Goal: Information Seeking & Learning: Learn about a topic

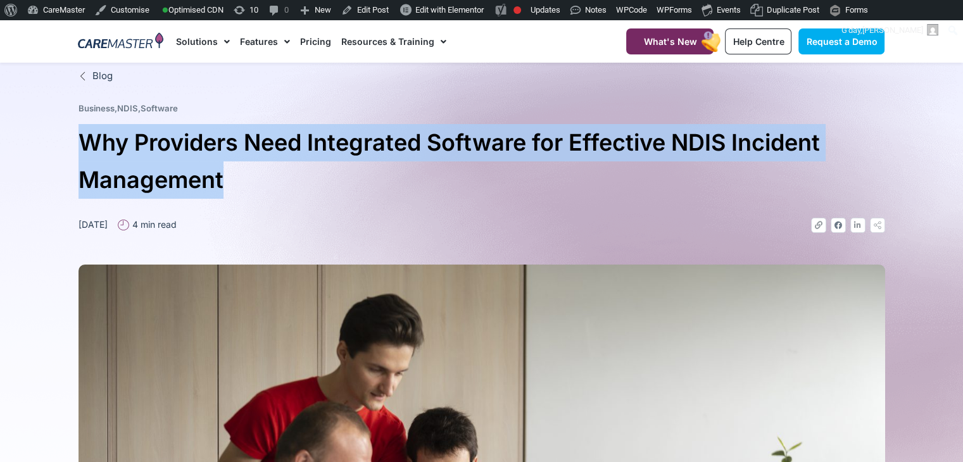
drag, startPoint x: 229, startPoint y: 187, endPoint x: 84, endPoint y: 139, distance: 152.9
click at [84, 139] on h1 "Why Providers Need Integrated Software for Effective NDIS Incident Management" at bounding box center [481, 161] width 807 height 75
copy h1 "Why Providers Need Integrated Software for Effective NDIS Incident Management"
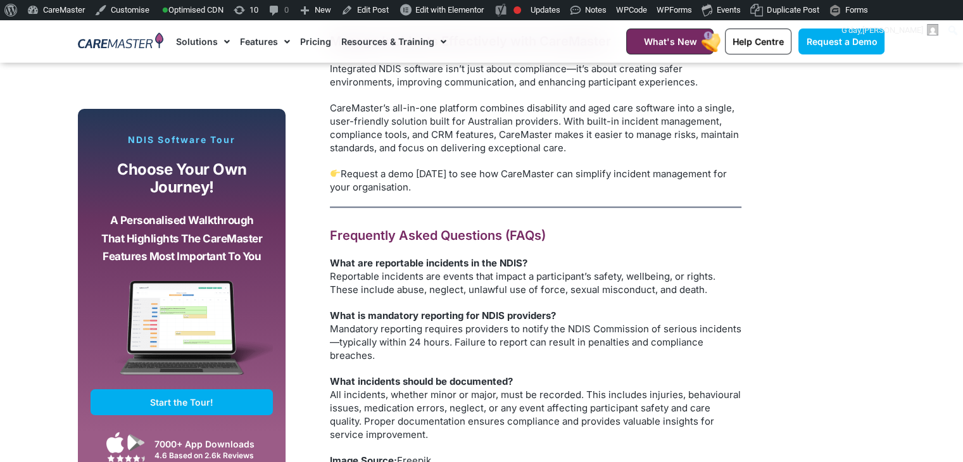
scroll to position [1798, 0]
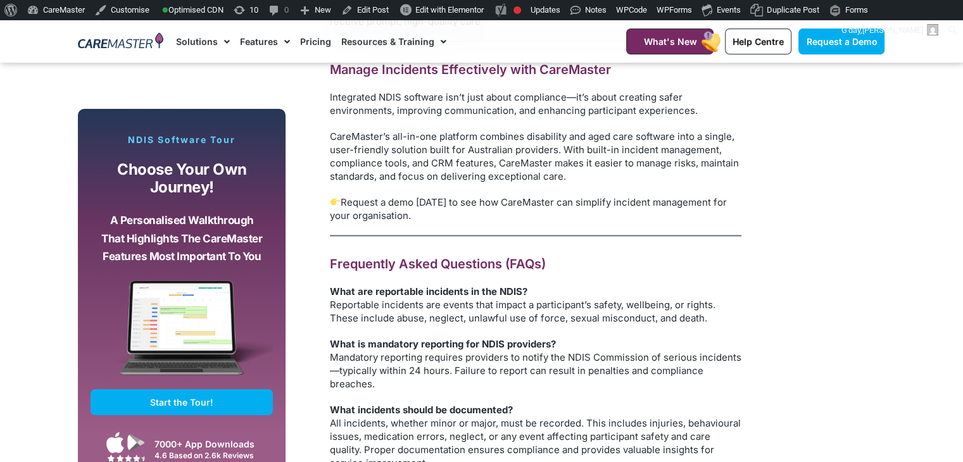
click at [518, 261] on h2 "Frequently Asked Questions (FAQs)" at bounding box center [535, 264] width 411 height 16
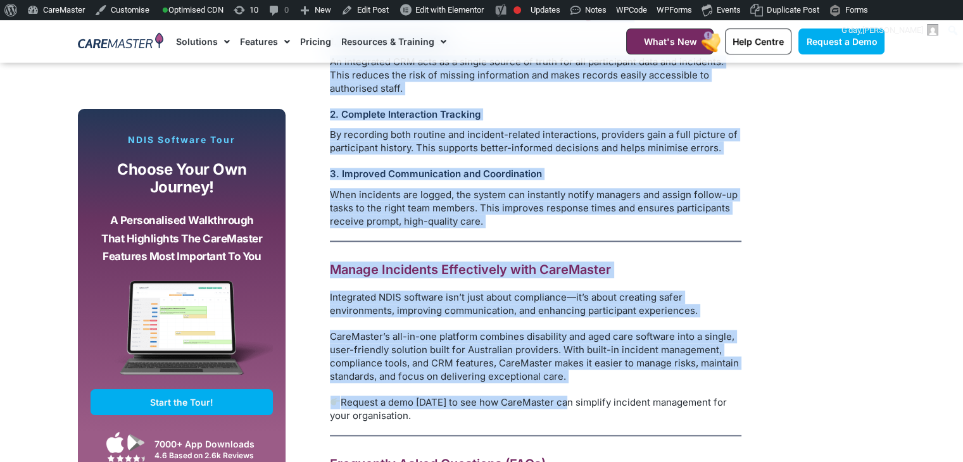
scroll to position [2060, 0]
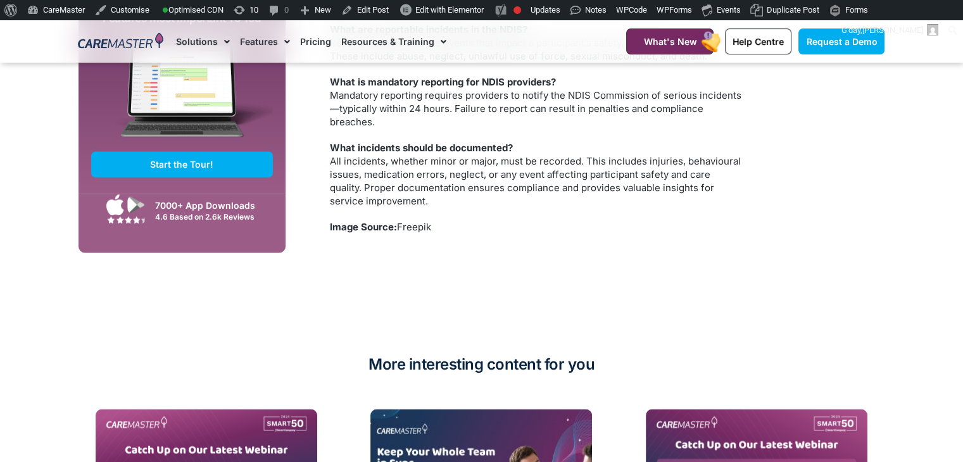
drag, startPoint x: 324, startPoint y: 170, endPoint x: 529, endPoint y: 229, distance: 212.6
copy div "Managing incidents effectively is essential for NDIS providers to deliver safe,…"
click at [704, 227] on p "Image Source: Freepik" at bounding box center [535, 226] width 411 height 13
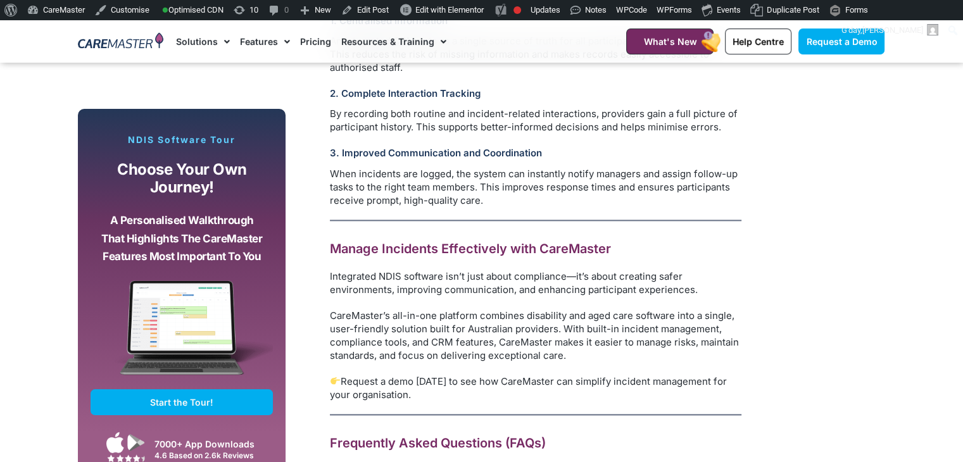
scroll to position [1501, 0]
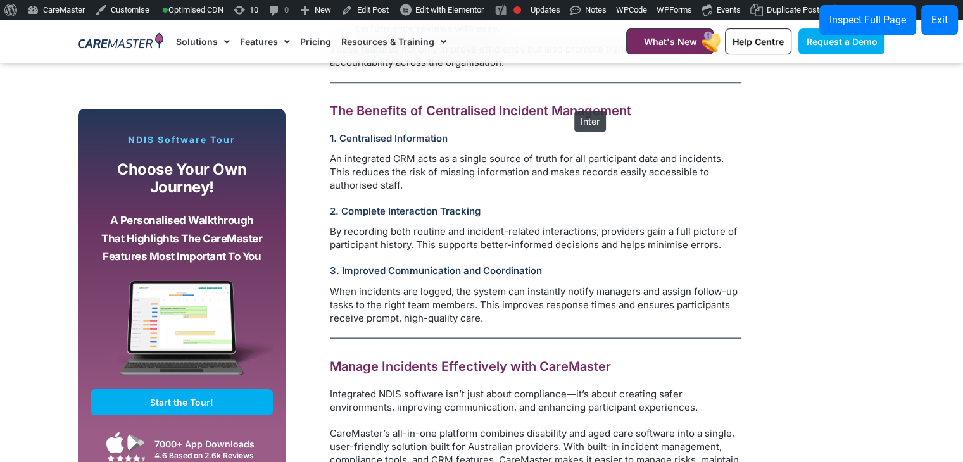
click at [568, 105] on h2 "The Benefits of Centralised Incident Management" at bounding box center [535, 111] width 411 height 16
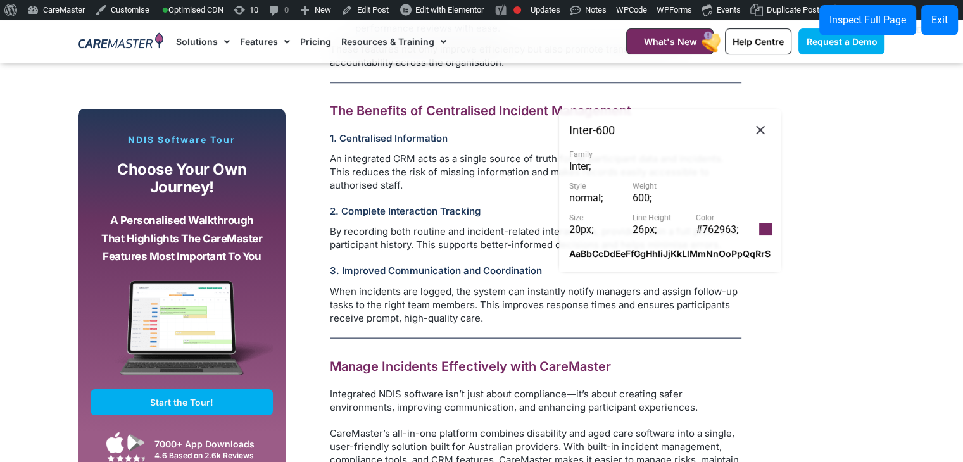
click at [737, 235] on div "#762963 ;" at bounding box center [727, 229] width 63 height 11
click at [762, 135] on icon at bounding box center [760, 130] width 15 height 16
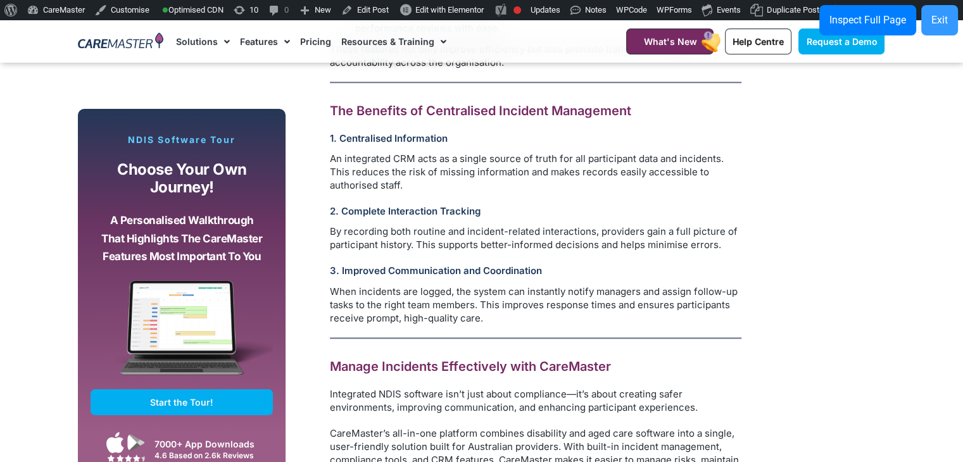
click at [954, 27] on button "Exit" at bounding box center [939, 20] width 37 height 30
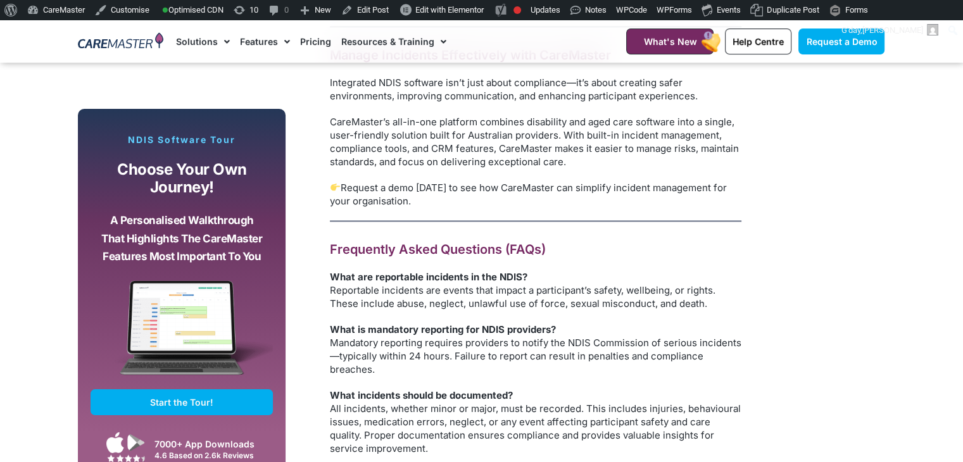
scroll to position [1804, 0]
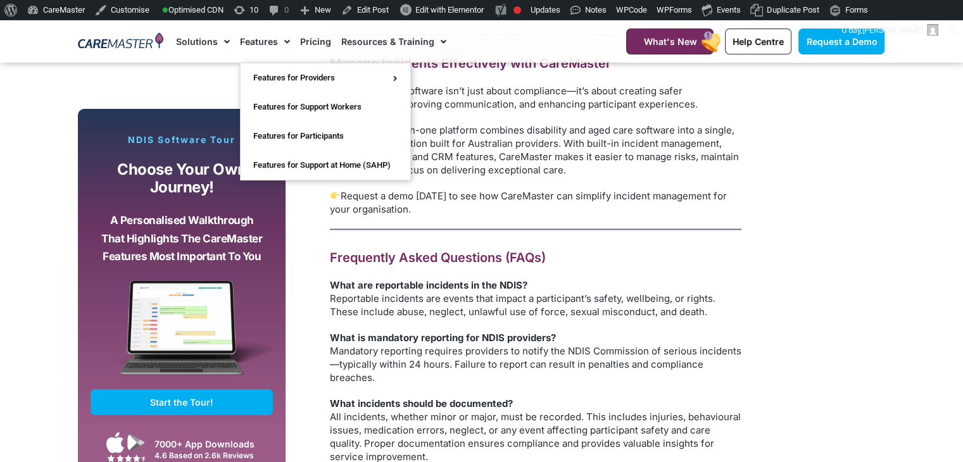
click at [282, 42] on span "Menu" at bounding box center [284, 42] width 12 height 22
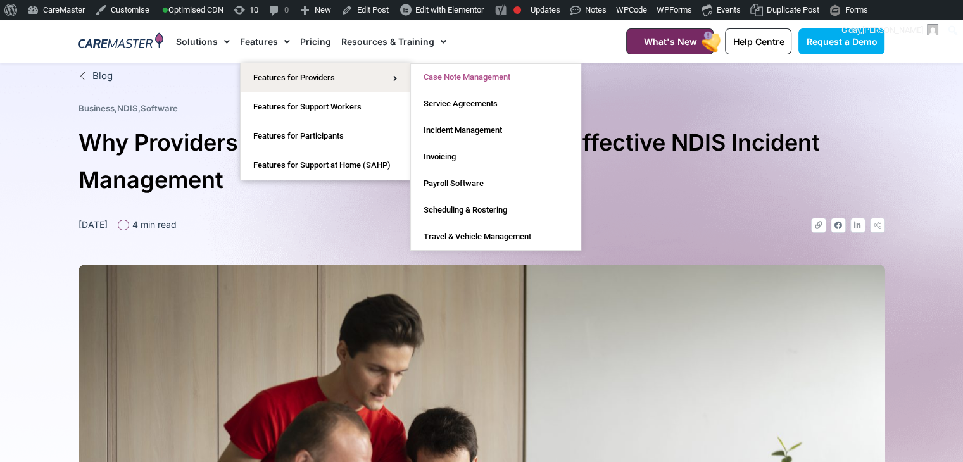
click at [440, 73] on link "Case Note Management" at bounding box center [496, 77] width 170 height 27
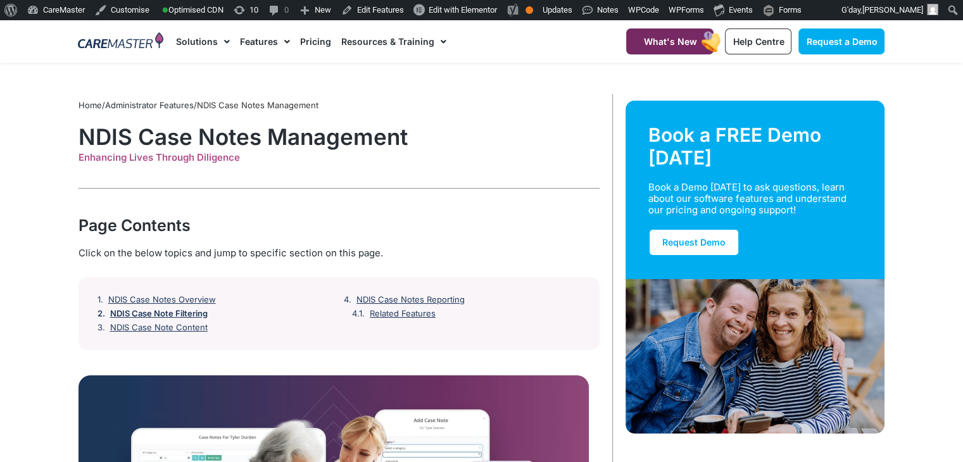
click at [170, 310] on link "NDIS Case Note Filtering" at bounding box center [158, 314] width 97 height 10
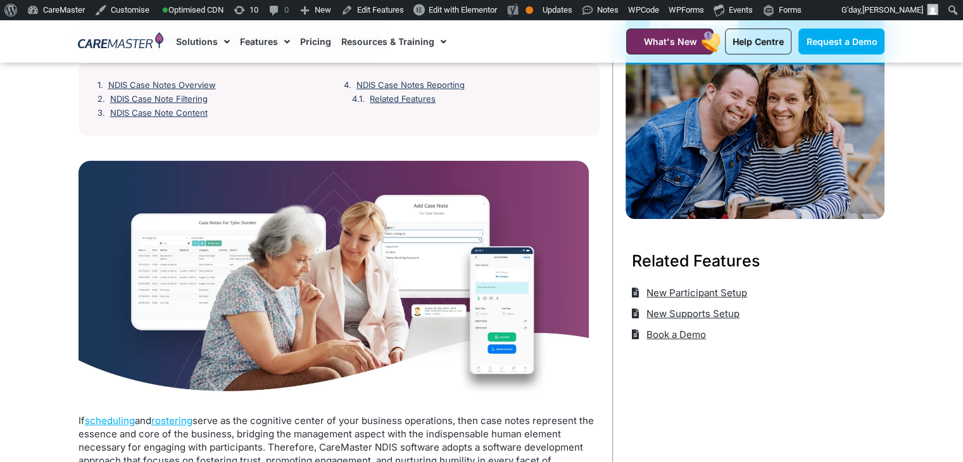
scroll to position [118, 0]
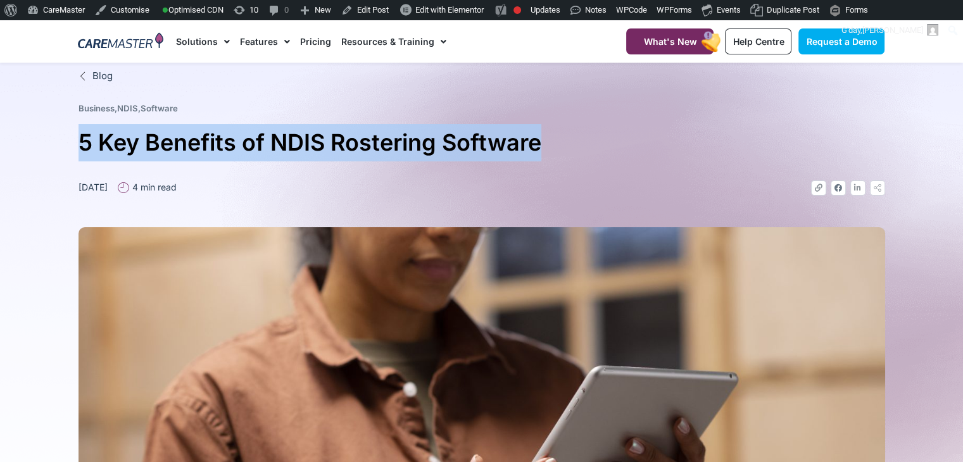
drag, startPoint x: 83, startPoint y: 137, endPoint x: 555, endPoint y: 135, distance: 471.6
click at [555, 135] on h1 "5 Key Benefits of NDIS Rostering Software" at bounding box center [481, 142] width 807 height 37
copy h1 "5 Key Benefits of NDIS Rostering Software"
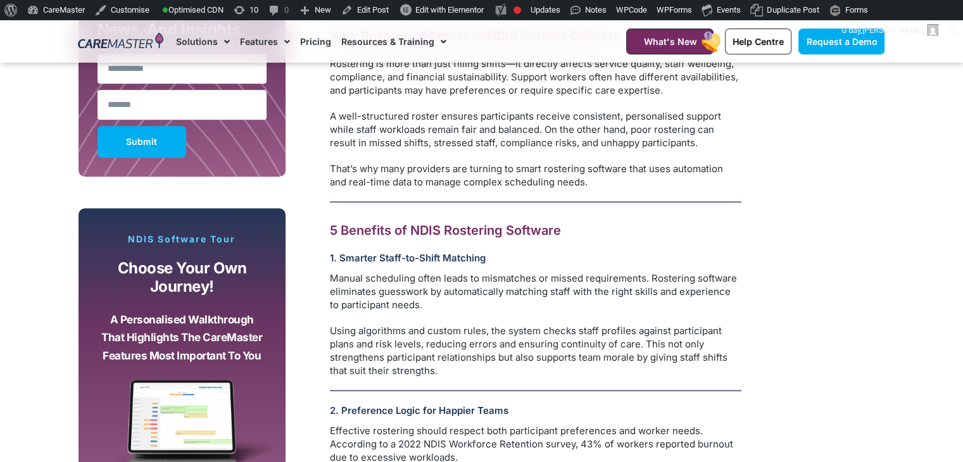
scroll to position [485, 0]
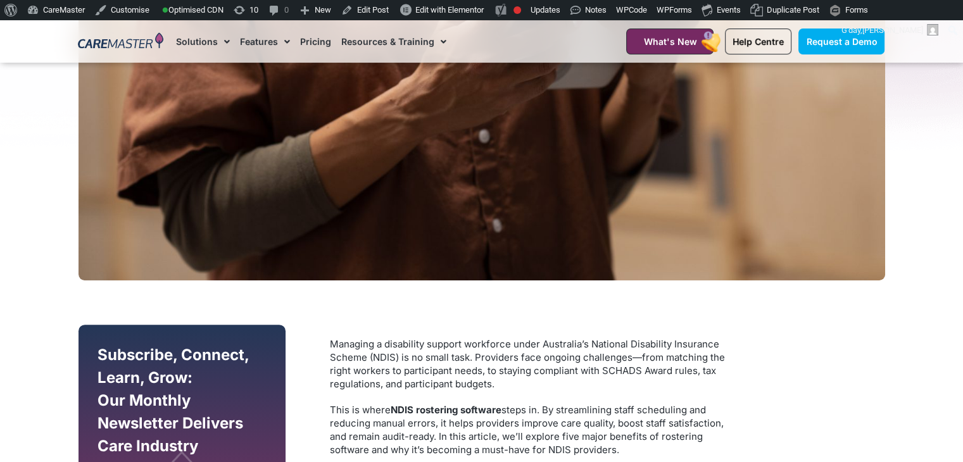
drag, startPoint x: 433, startPoint y: 374, endPoint x: 323, endPoint y: 340, distance: 114.5
copy div "Managing a disability support workforce under Australia’s National Disability I…"
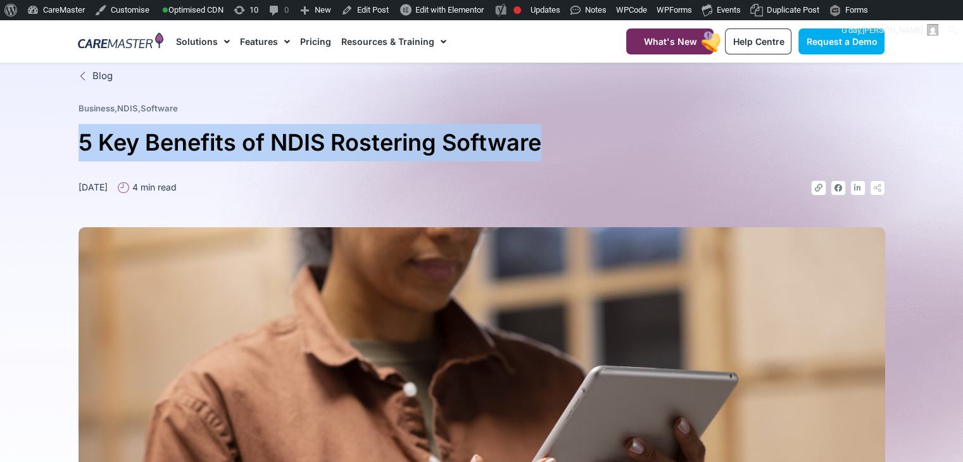
drag, startPoint x: 552, startPoint y: 132, endPoint x: 73, endPoint y: 145, distance: 478.8
click at [73, 145] on div "Blog Business , NDIS , Software 5 Key Benefits of NDIS Rostering Software Augus…" at bounding box center [481, 417] width 819 height 709
copy h1 "5 Key Benefits of NDIS Rostering Software"
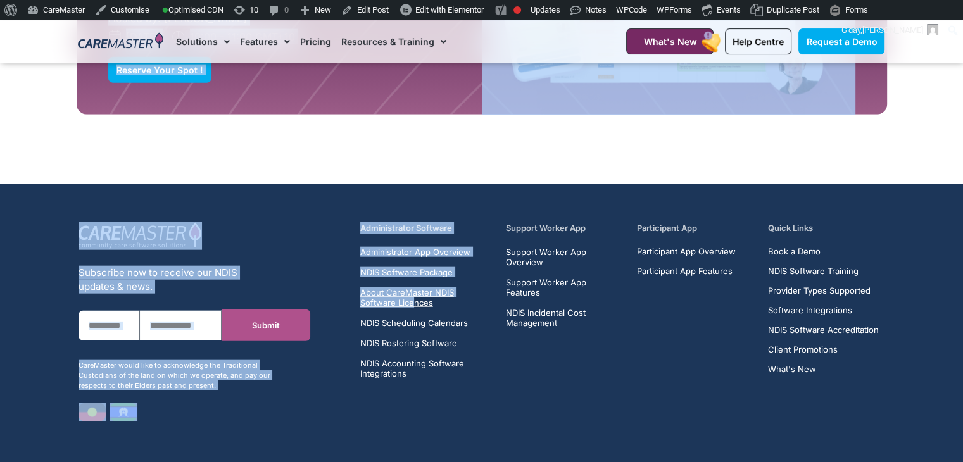
scroll to position [2490, 0]
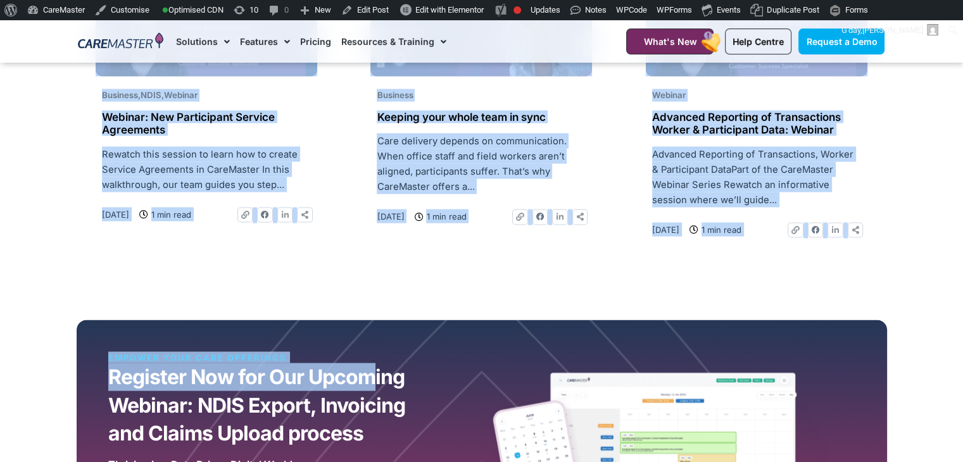
drag, startPoint x: 330, startPoint y: 227, endPoint x: 731, endPoint y: 222, distance: 400.1
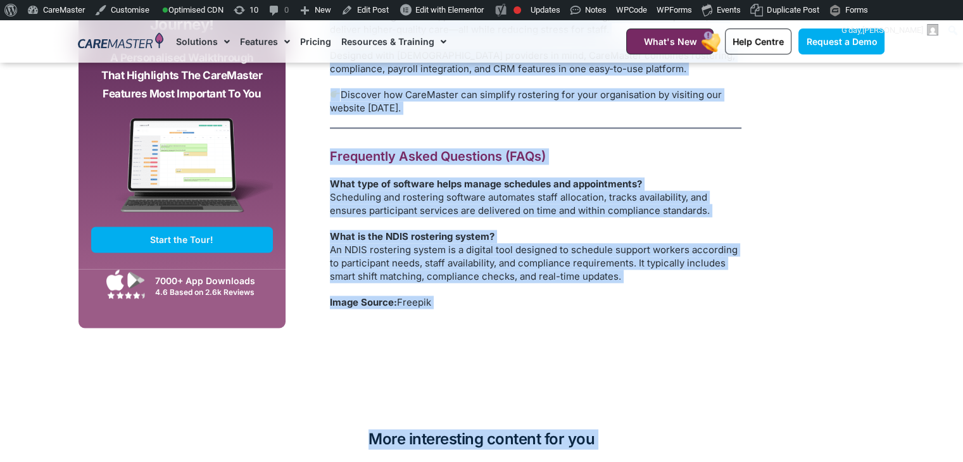
scroll to position [1816, 0]
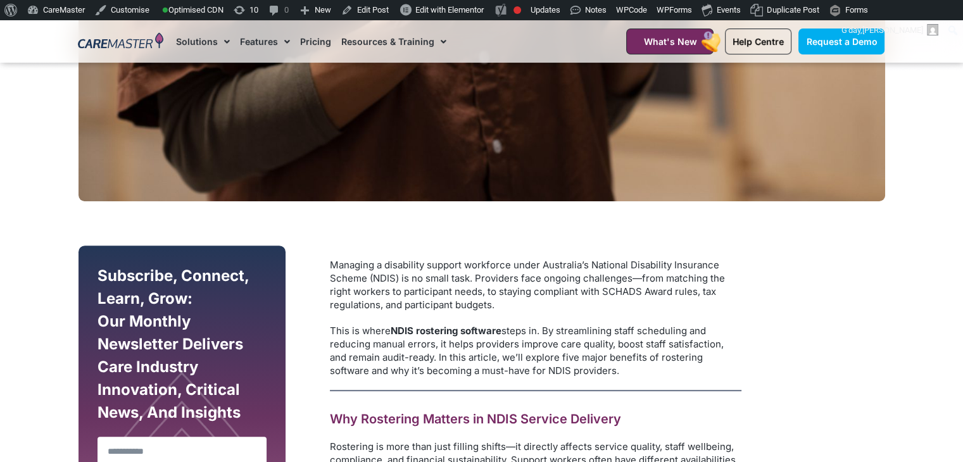
scroll to position [430, 0]
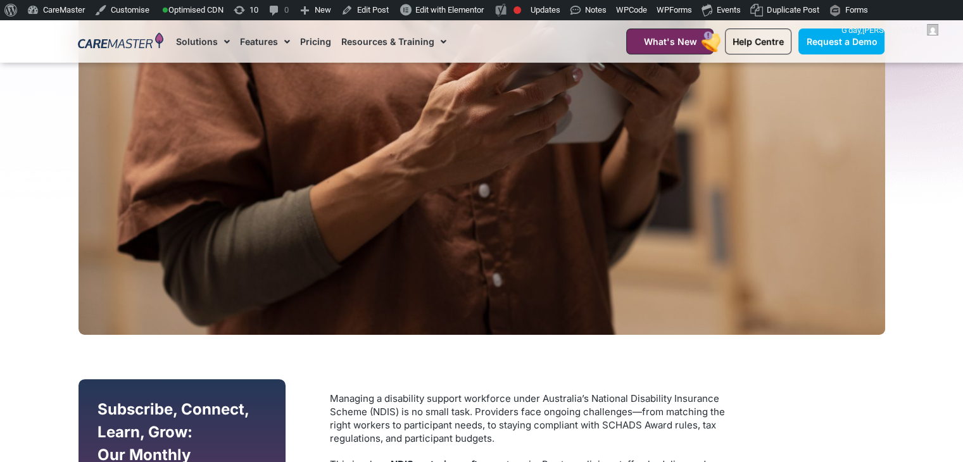
drag, startPoint x: 437, startPoint y: 436, endPoint x: 332, endPoint y: 392, distance: 113.0
copy div "Managing a disability support workforce under Australia’s National Disability I…"
